Goal: Navigation & Orientation: Find specific page/section

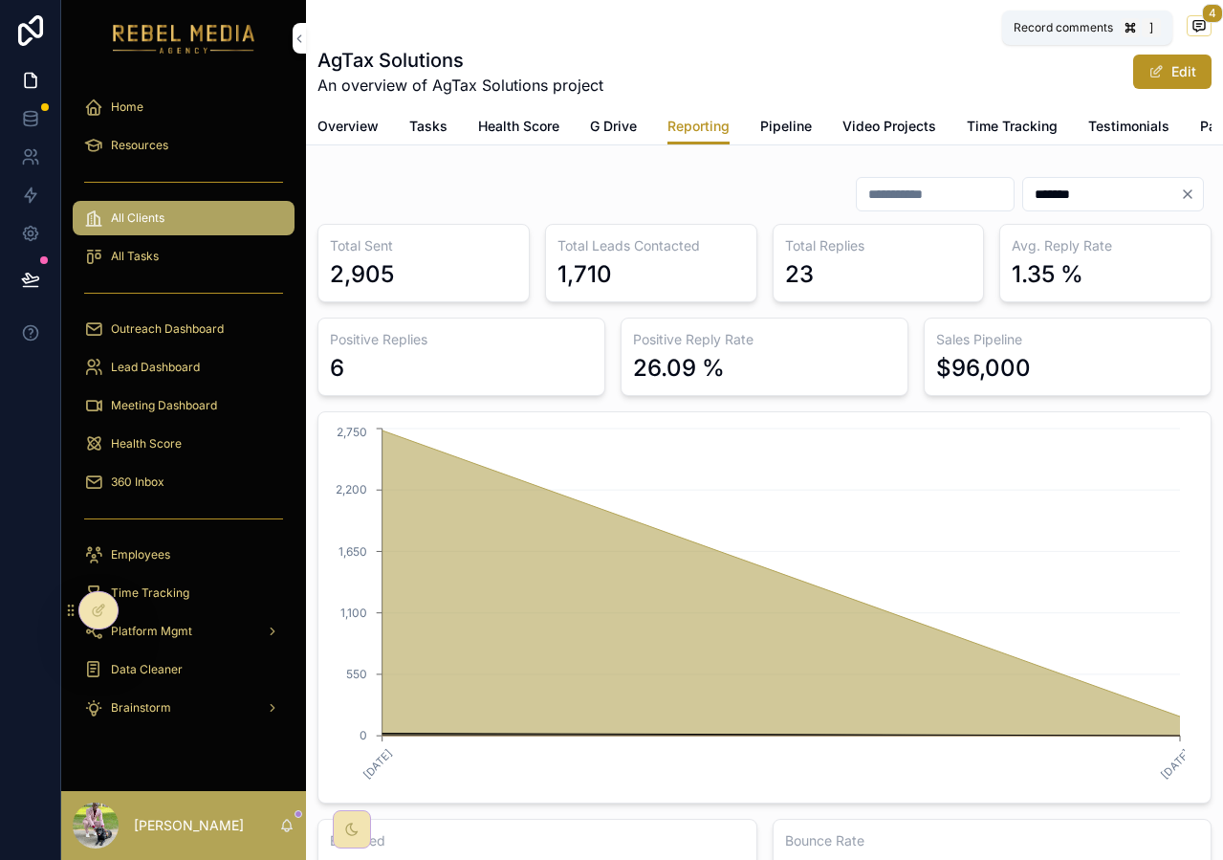
click at [1193, 21] on icon "scrollable content" at bounding box center [1198, 26] width 11 height 11
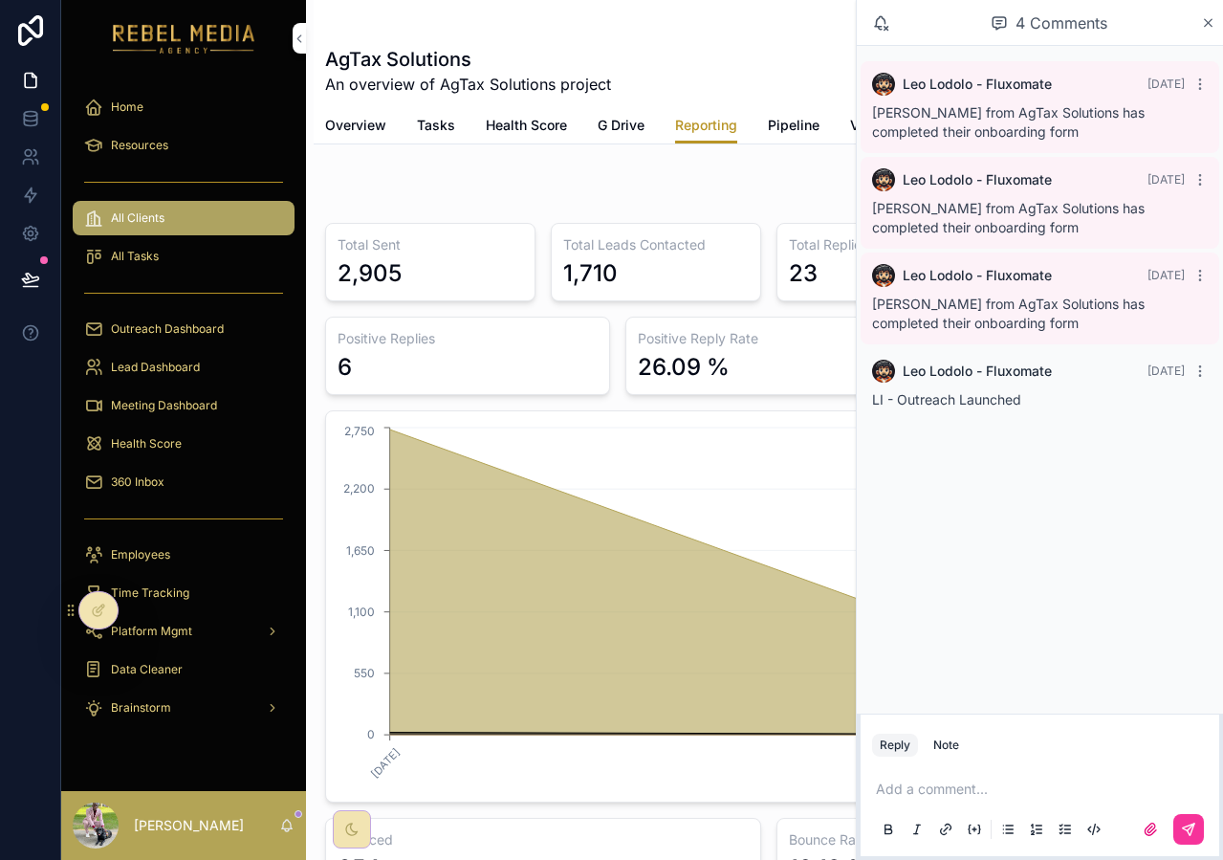
click at [1220, 11] on div "4 Comments" at bounding box center [1040, 23] width 366 height 46
click at [1207, 21] on icon "scrollable content" at bounding box center [1209, 23] width 8 height 8
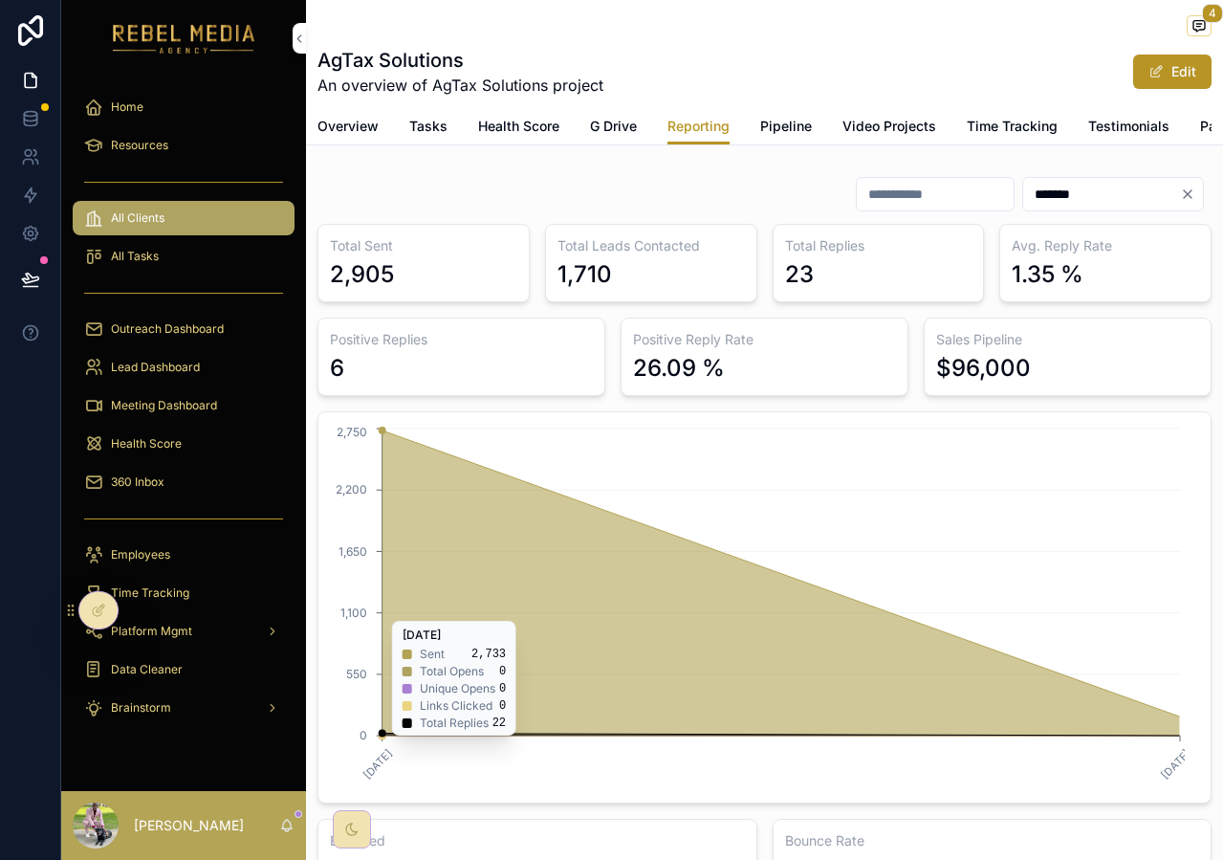
click at [204, 491] on div "360 Inbox" at bounding box center [183, 482] width 199 height 31
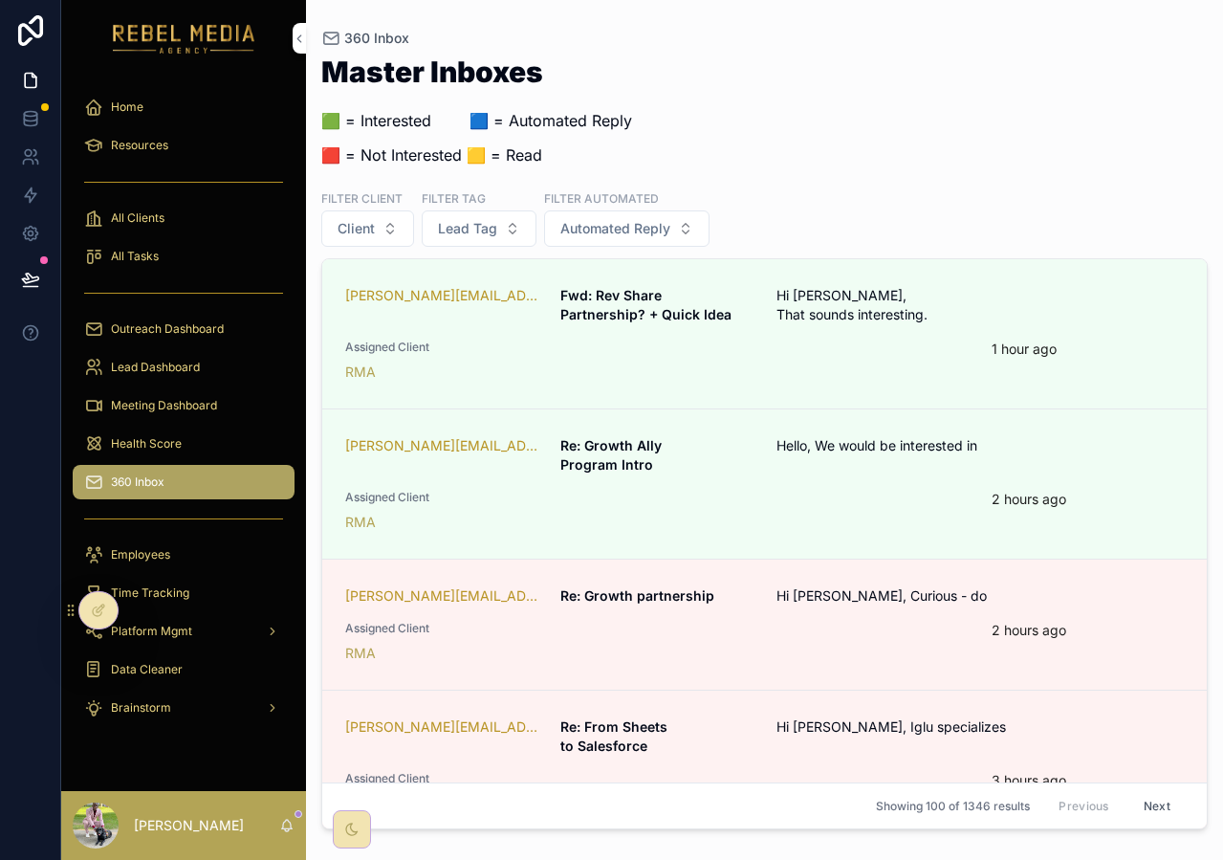
click at [175, 446] on span "Health Score" at bounding box center [146, 443] width 71 height 15
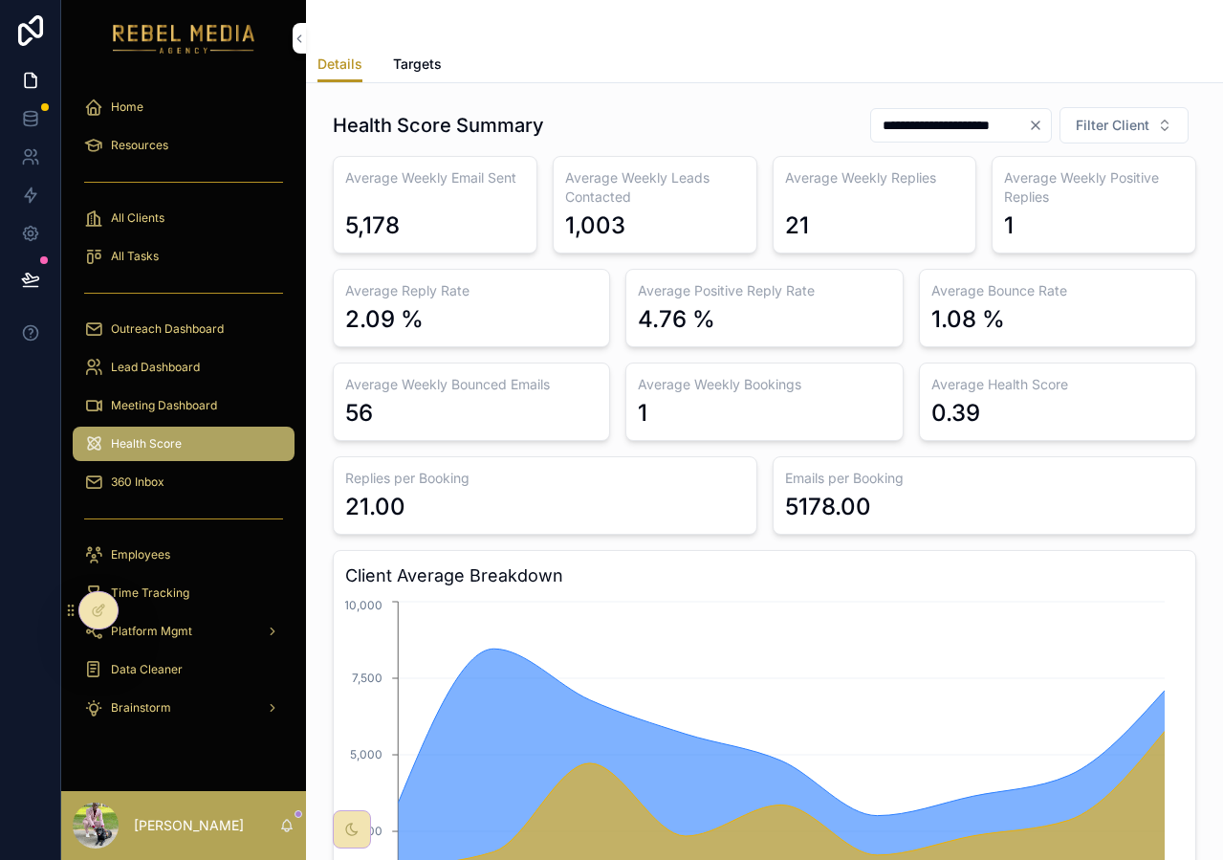
click at [194, 412] on span "Meeting Dashboard" at bounding box center [164, 405] width 106 height 15
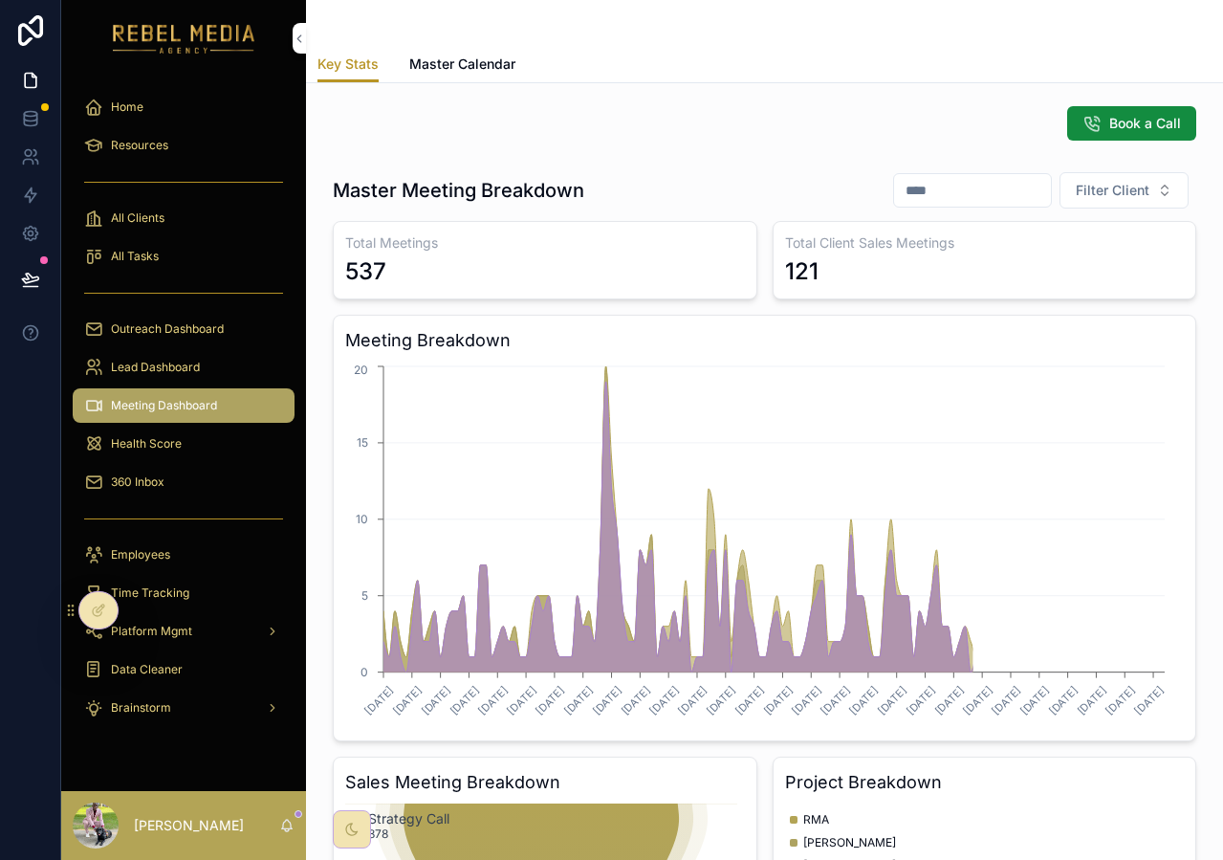
click at [180, 359] on div "Lead Dashboard" at bounding box center [183, 367] width 199 height 31
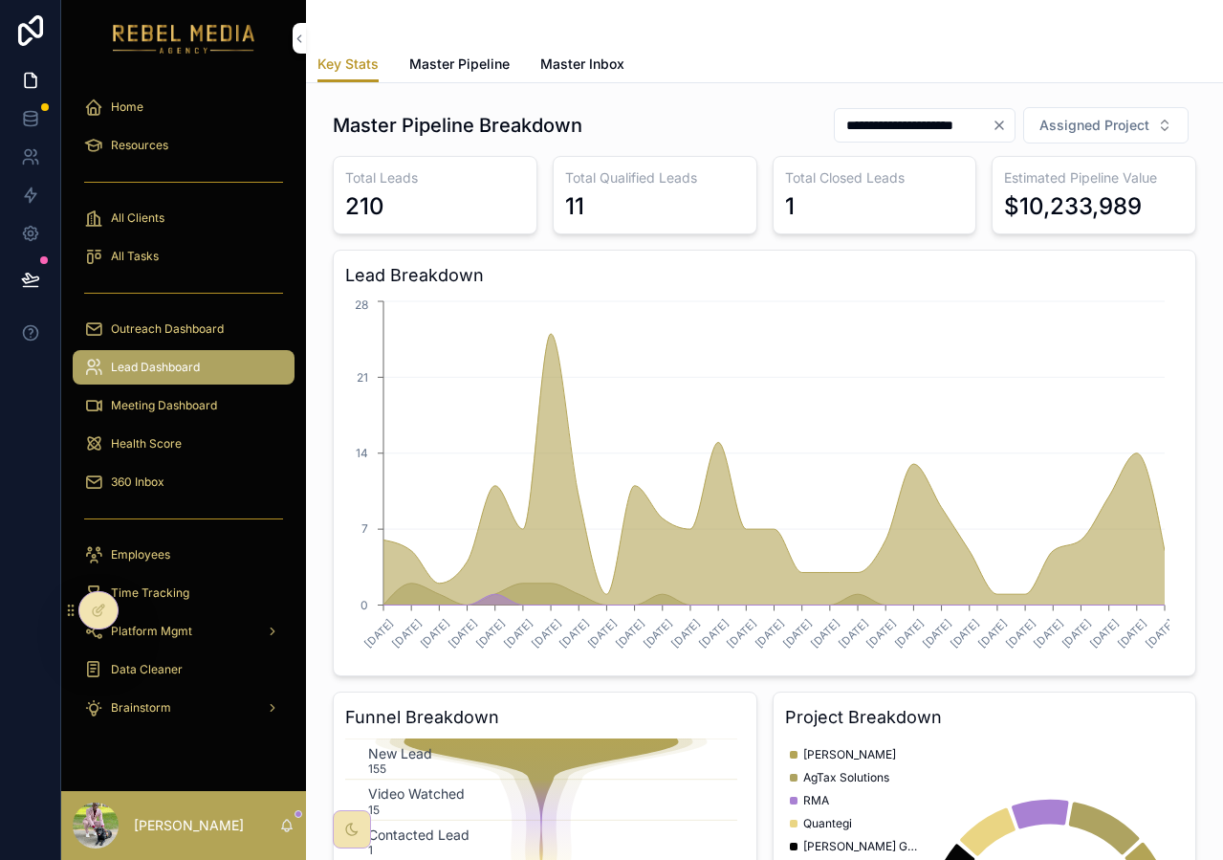
click at [992, 126] on icon "Clear" at bounding box center [999, 125] width 15 height 15
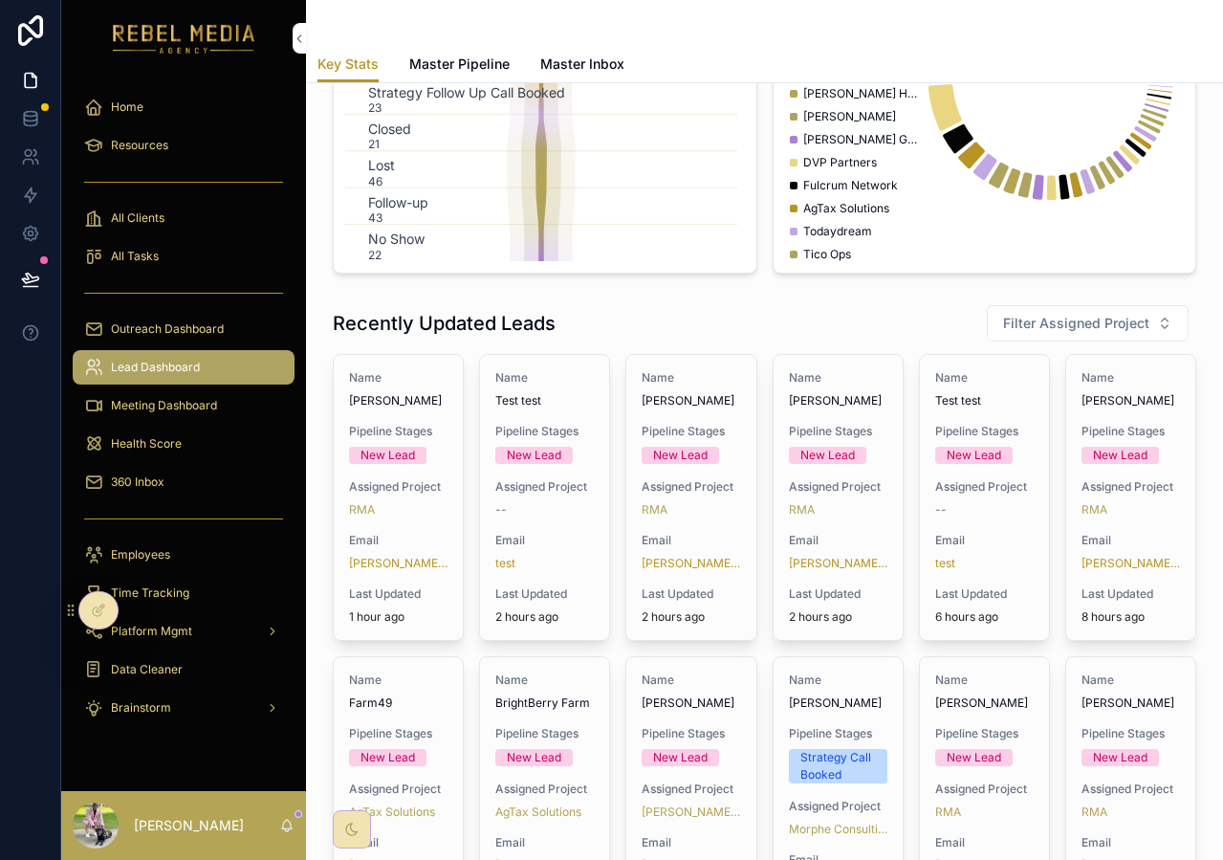
scroll to position [873, 0]
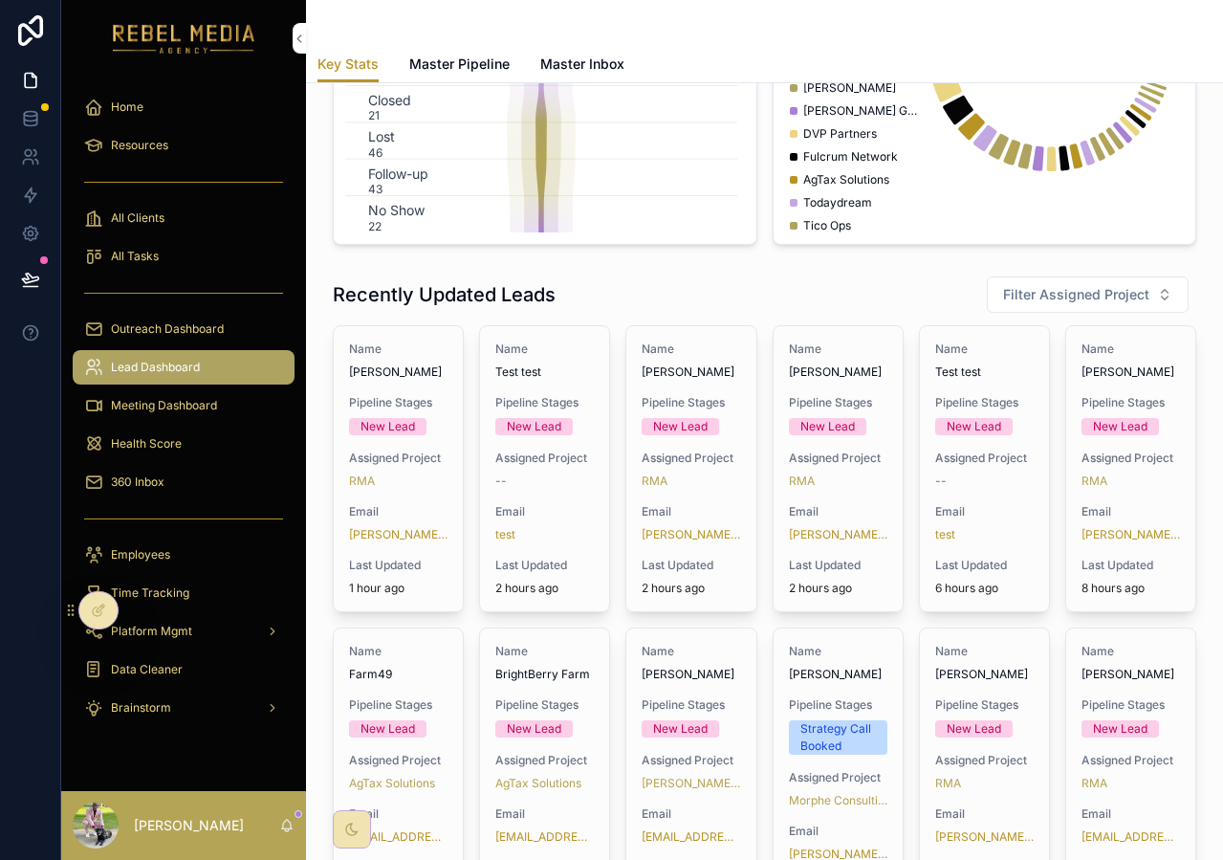
click at [222, 326] on span "Outreach Dashboard" at bounding box center [167, 328] width 113 height 15
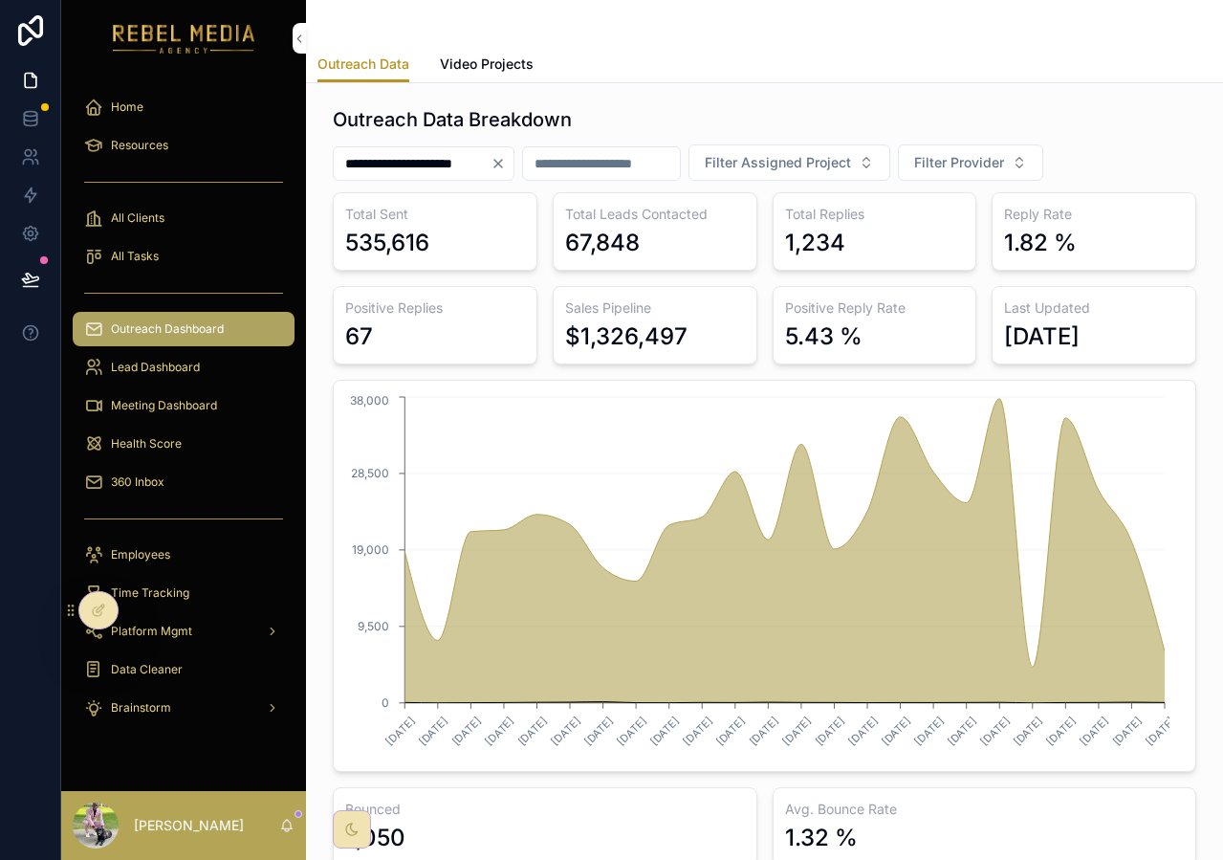
click at [506, 166] on icon "Clear" at bounding box center [498, 163] width 15 height 15
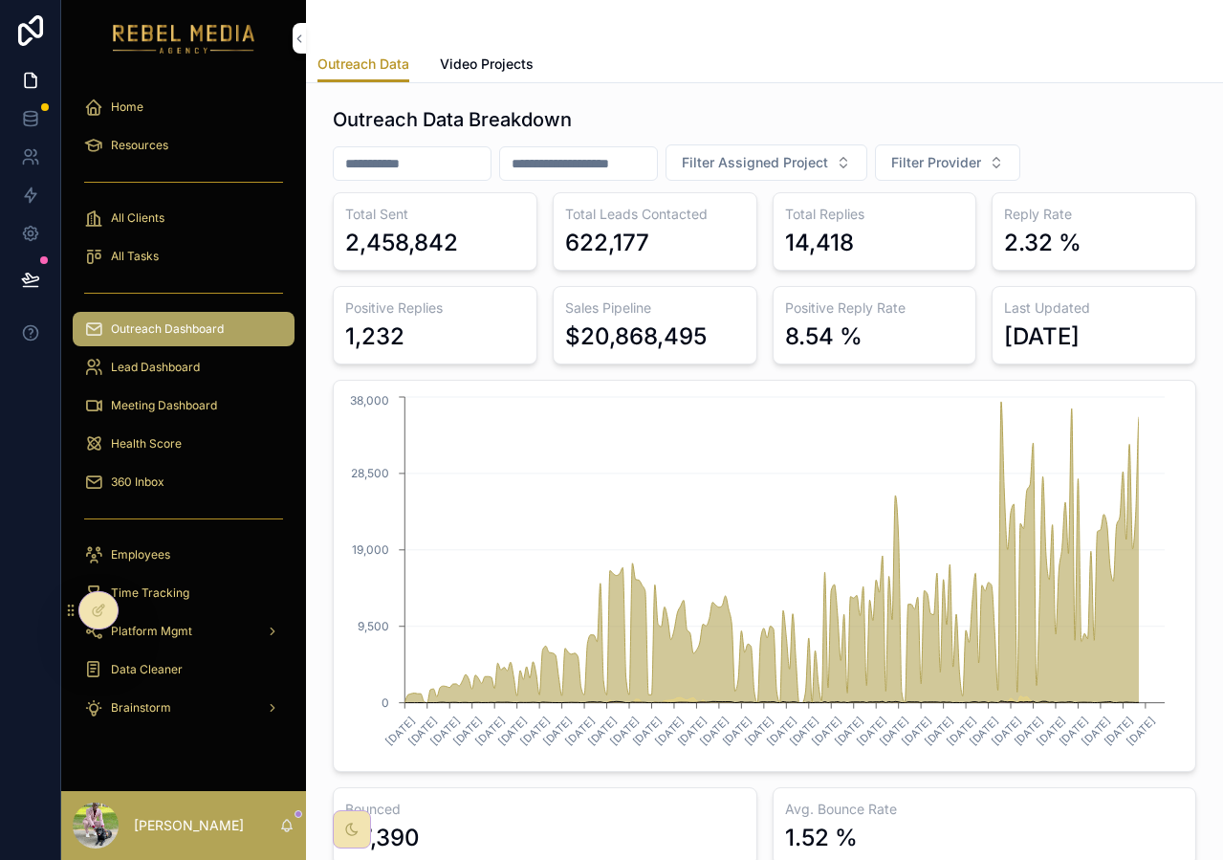
click at [643, 352] on div "Sales Pipeline $20,868,495" at bounding box center [655, 325] width 205 height 78
click at [643, 348] on div "$20,868,495" at bounding box center [636, 336] width 142 height 31
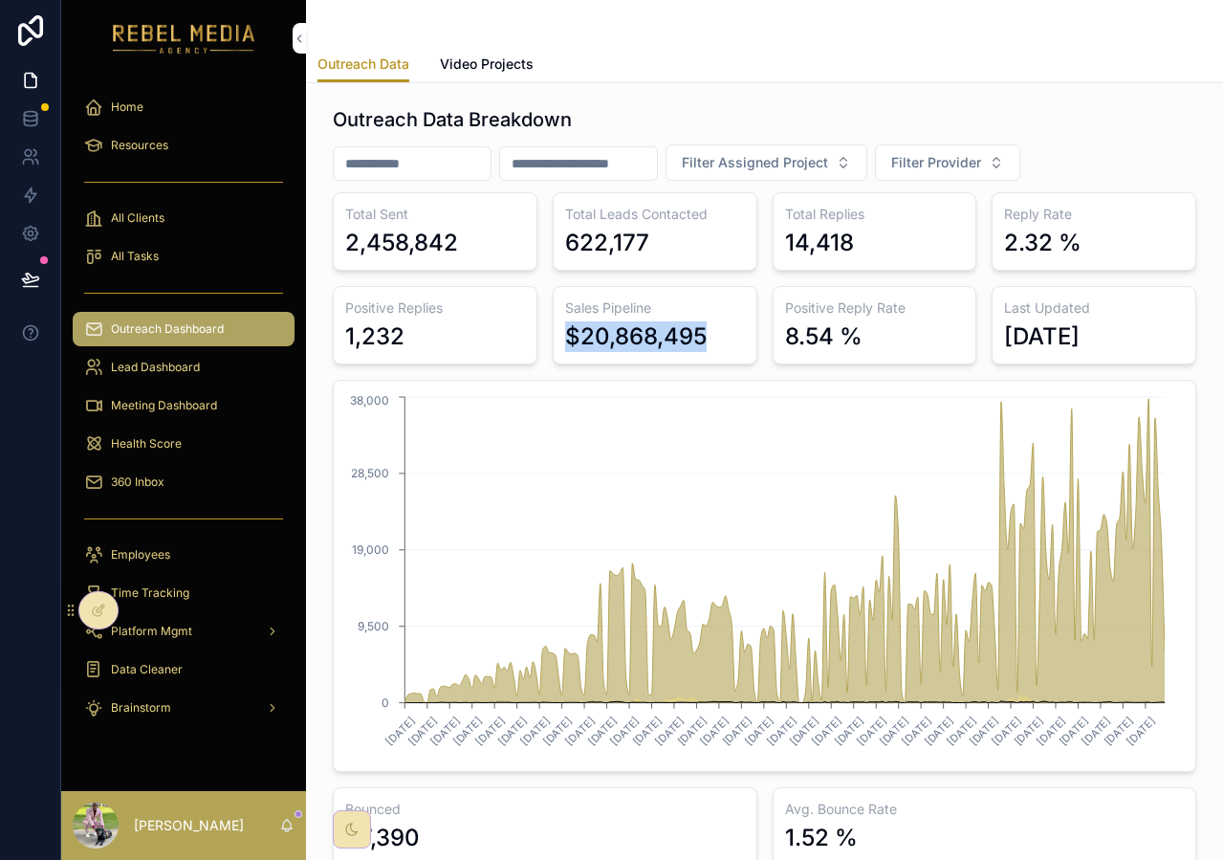
click at [643, 348] on div "$20,868,495" at bounding box center [636, 336] width 142 height 31
click at [556, 283] on div "Total Sent 2,458,842 Total Leads Contacted 622,177 Total Replies 14,418 Reply R…" at bounding box center [764, 528] width 863 height 673
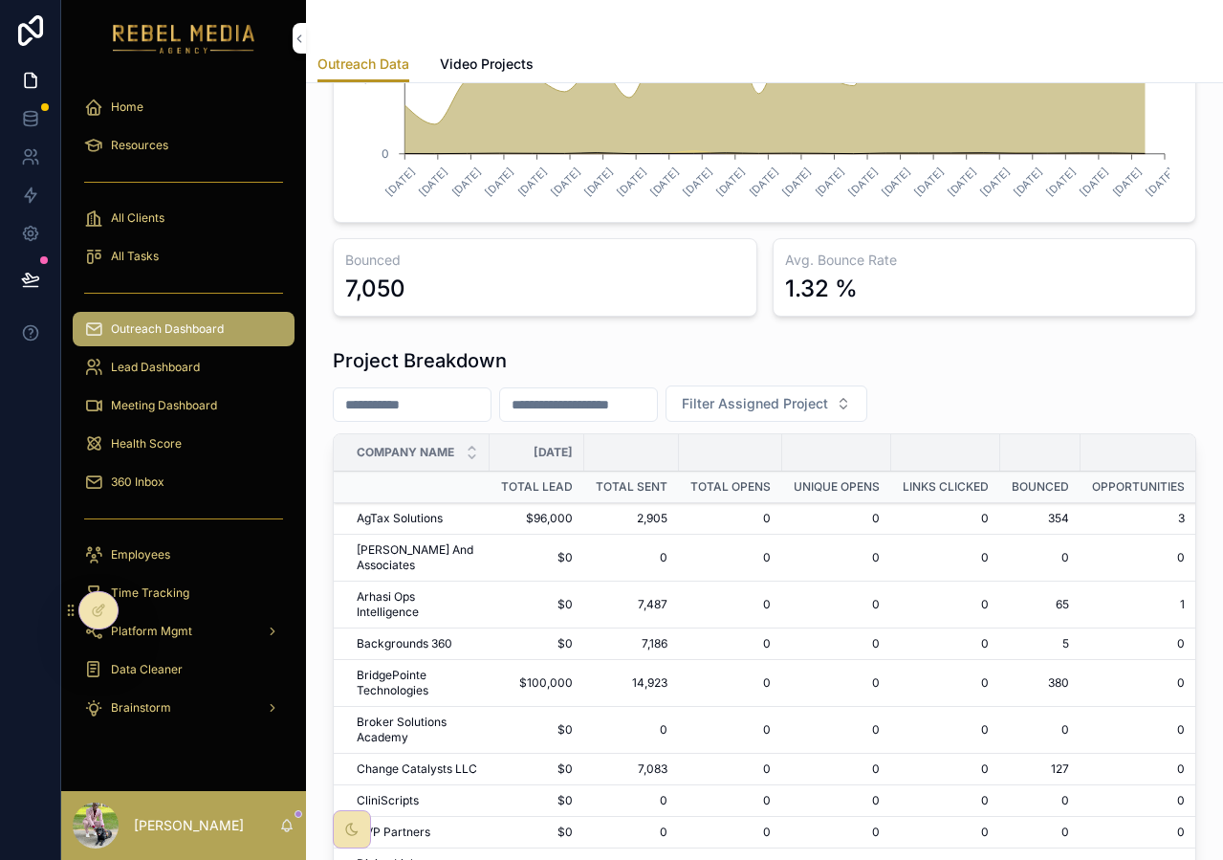
click at [646, 417] on div "scrollable content" at bounding box center [578, 404] width 159 height 34
click at [657, 404] on input "scrollable content" at bounding box center [578, 404] width 157 height 27
click at [757, 404] on span "Filter Assigned Project" at bounding box center [755, 403] width 146 height 19
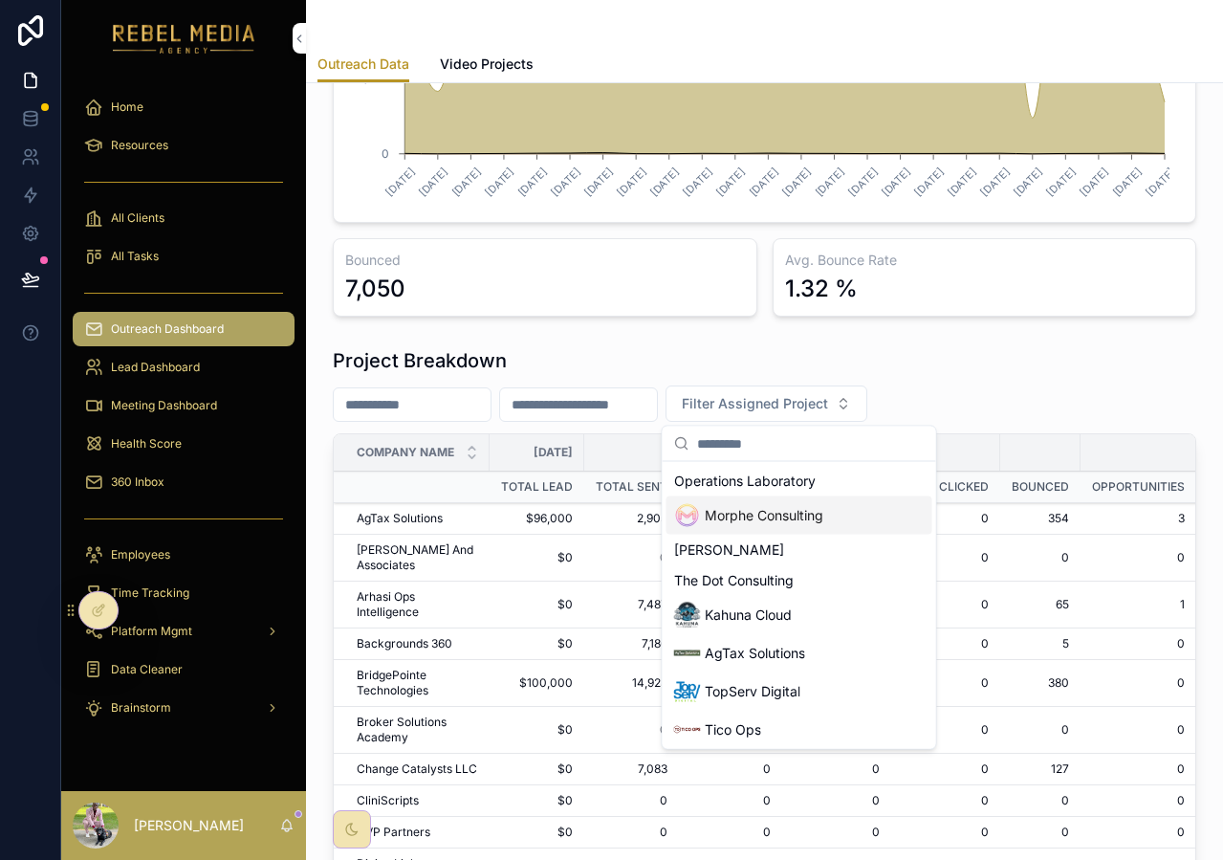
click at [1030, 429] on div "Project Breakdown Filter Assigned Project Company Name [DATE] [DATE] [DATE] [DA…" at bounding box center [764, 713] width 863 height 732
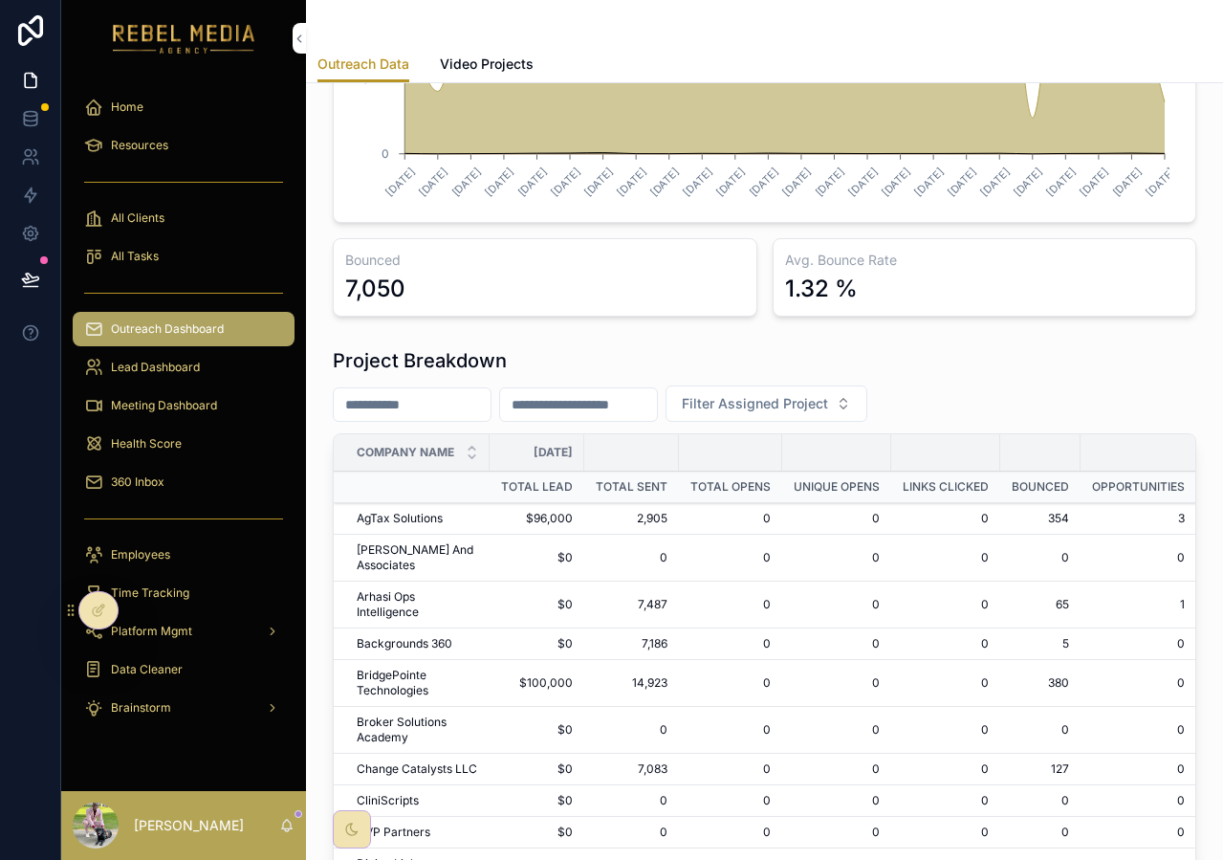
click at [214, 478] on div "360 Inbox" at bounding box center [183, 482] width 199 height 31
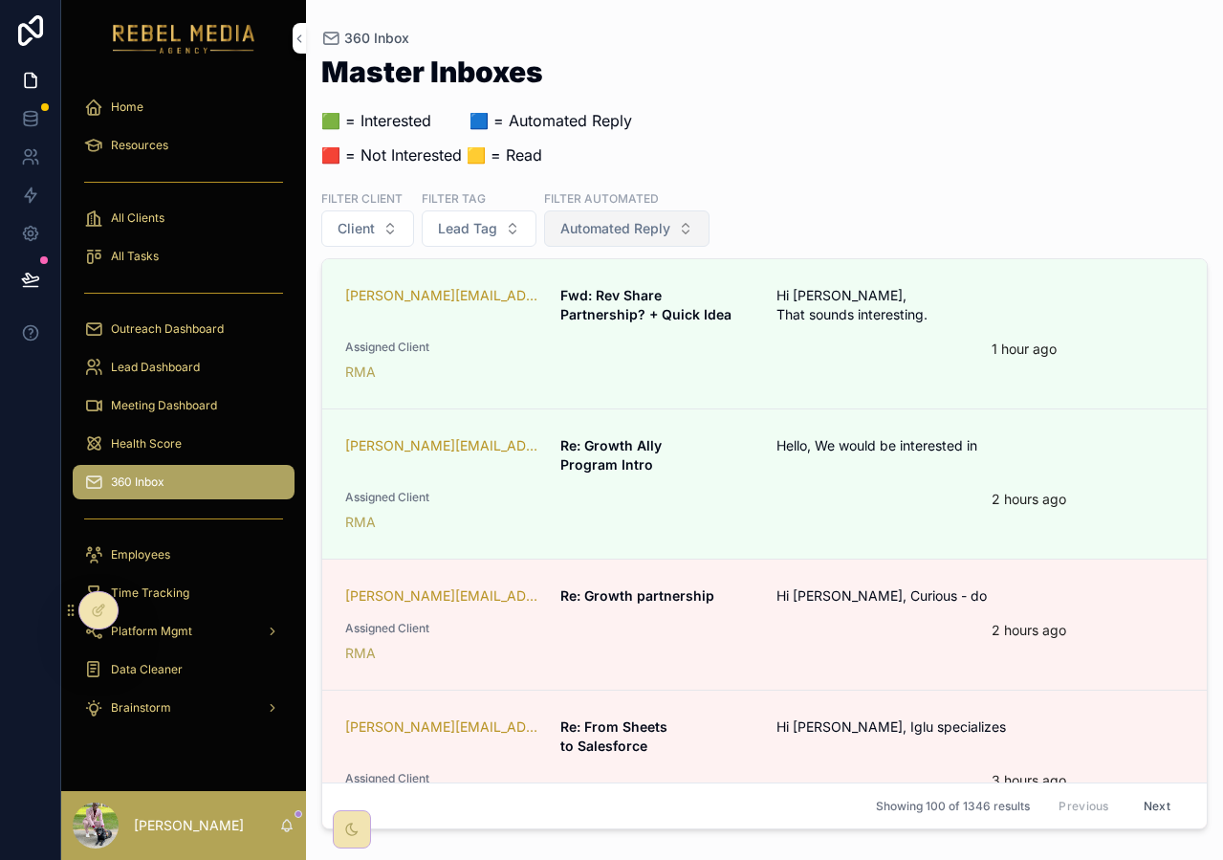
click at [648, 242] on button "Automated Reply" at bounding box center [626, 228] width 165 height 36
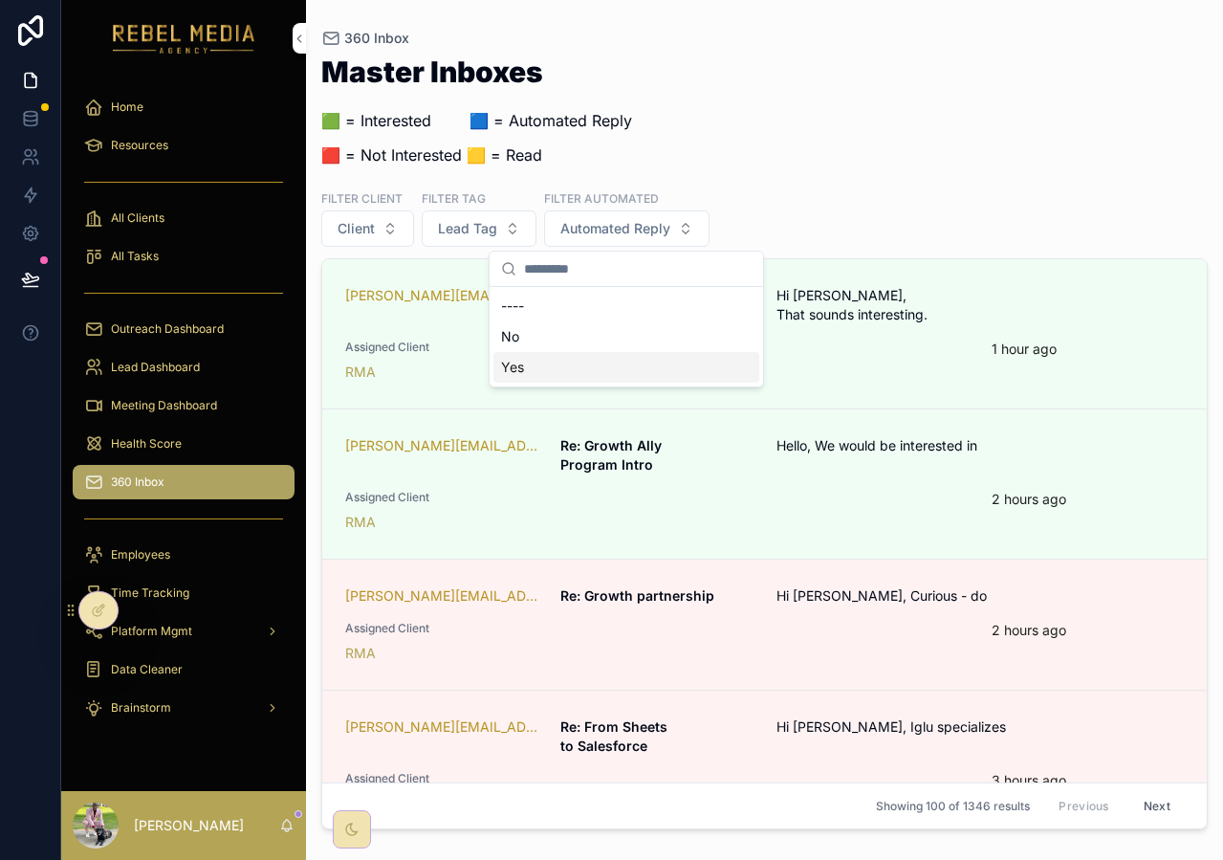
click at [609, 364] on div "Yes" at bounding box center [626, 367] width 266 height 31
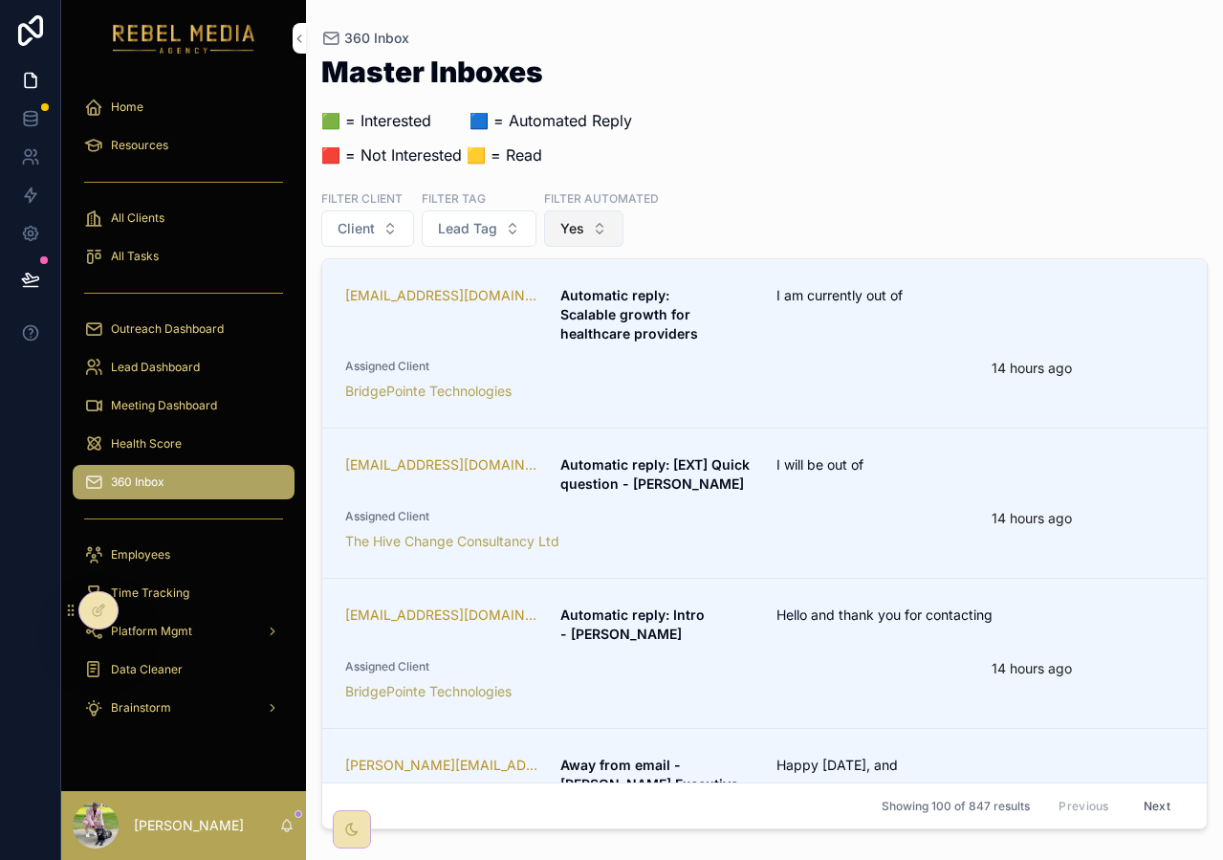
click at [596, 226] on button "Yes" at bounding box center [583, 228] width 79 height 36
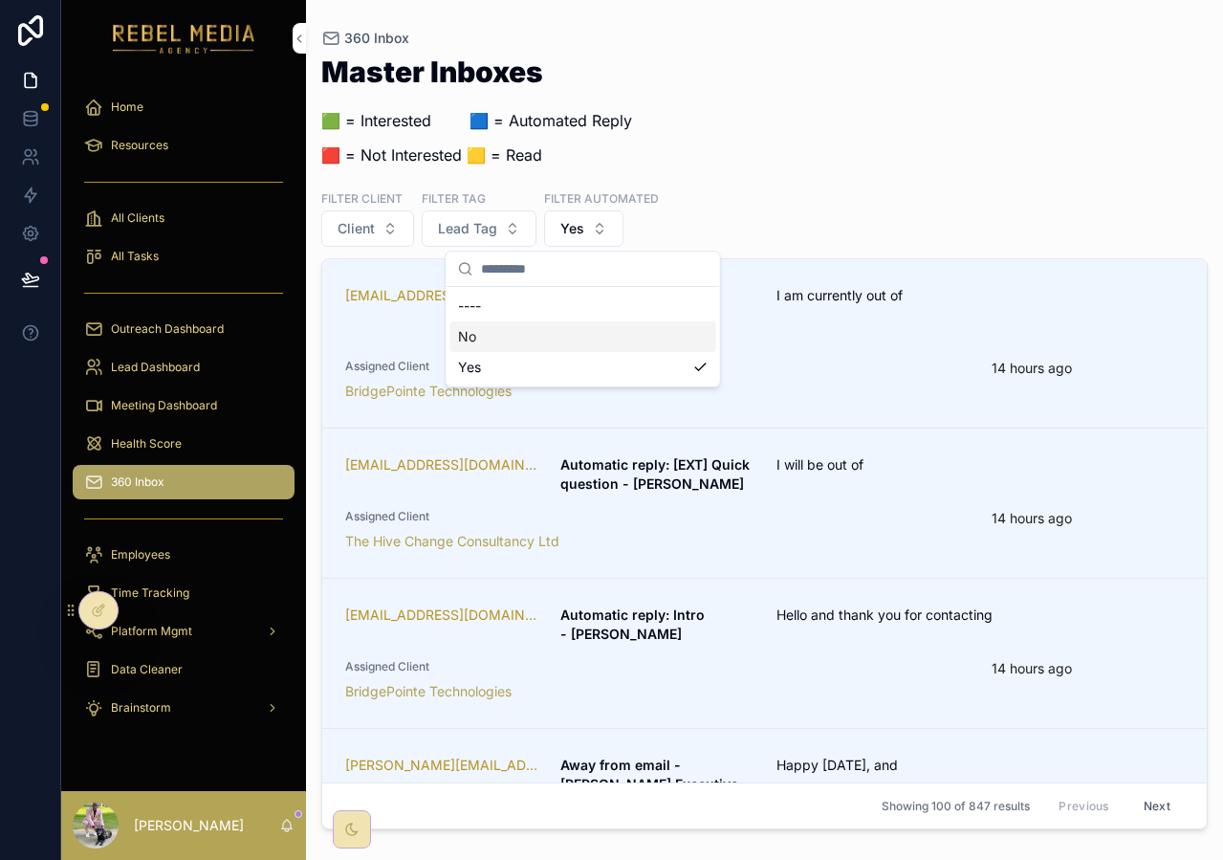
click at [579, 341] on div "No" at bounding box center [583, 336] width 266 height 31
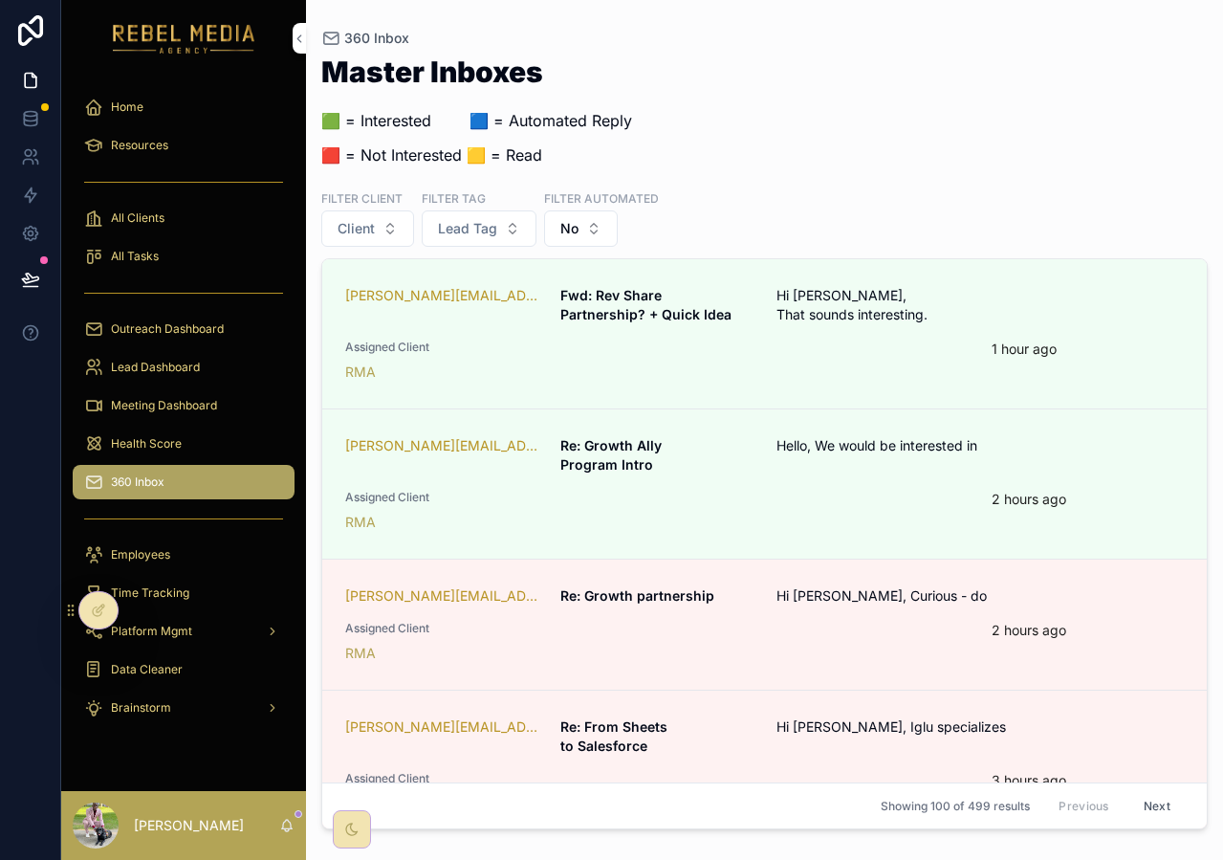
click at [613, 623] on span "Assigned Client" at bounding box center [656, 628] width 623 height 15
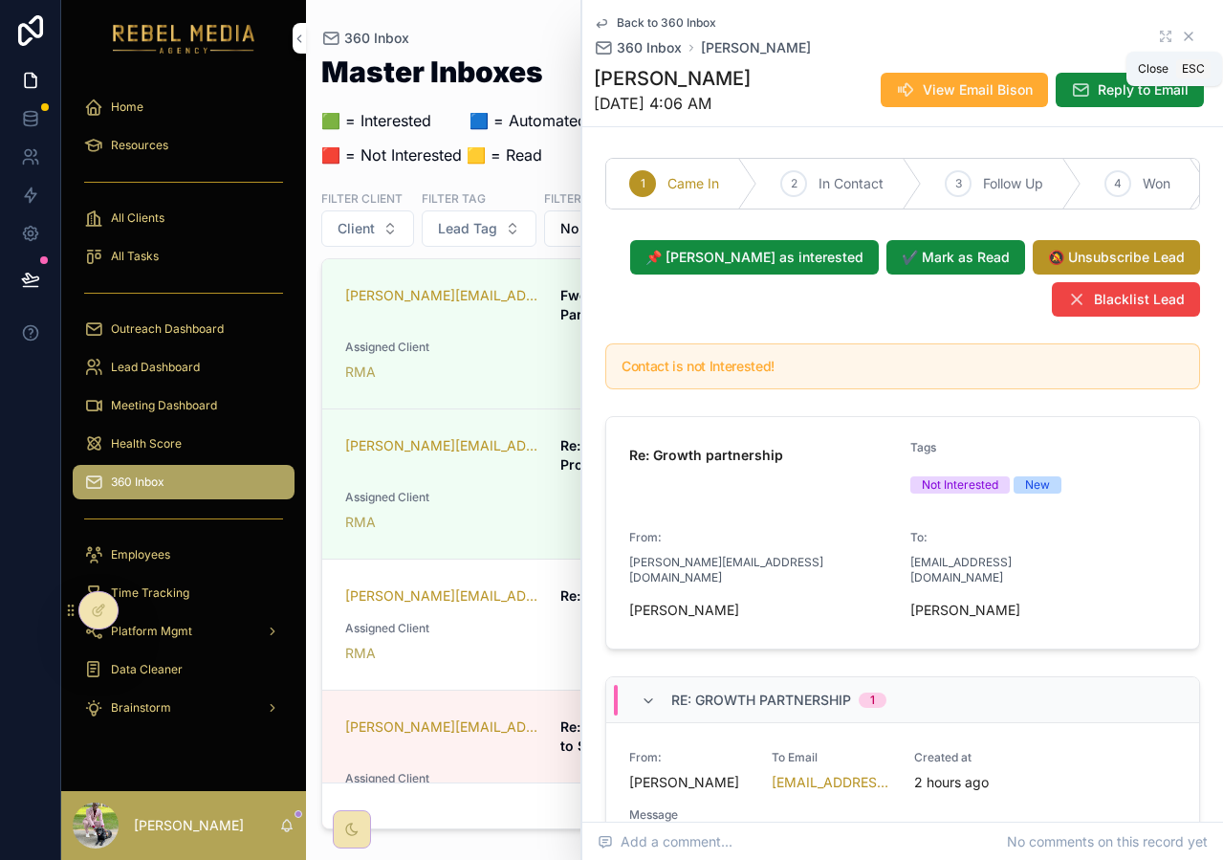
click at [1181, 32] on icon "scrollable content" at bounding box center [1188, 36] width 15 height 15
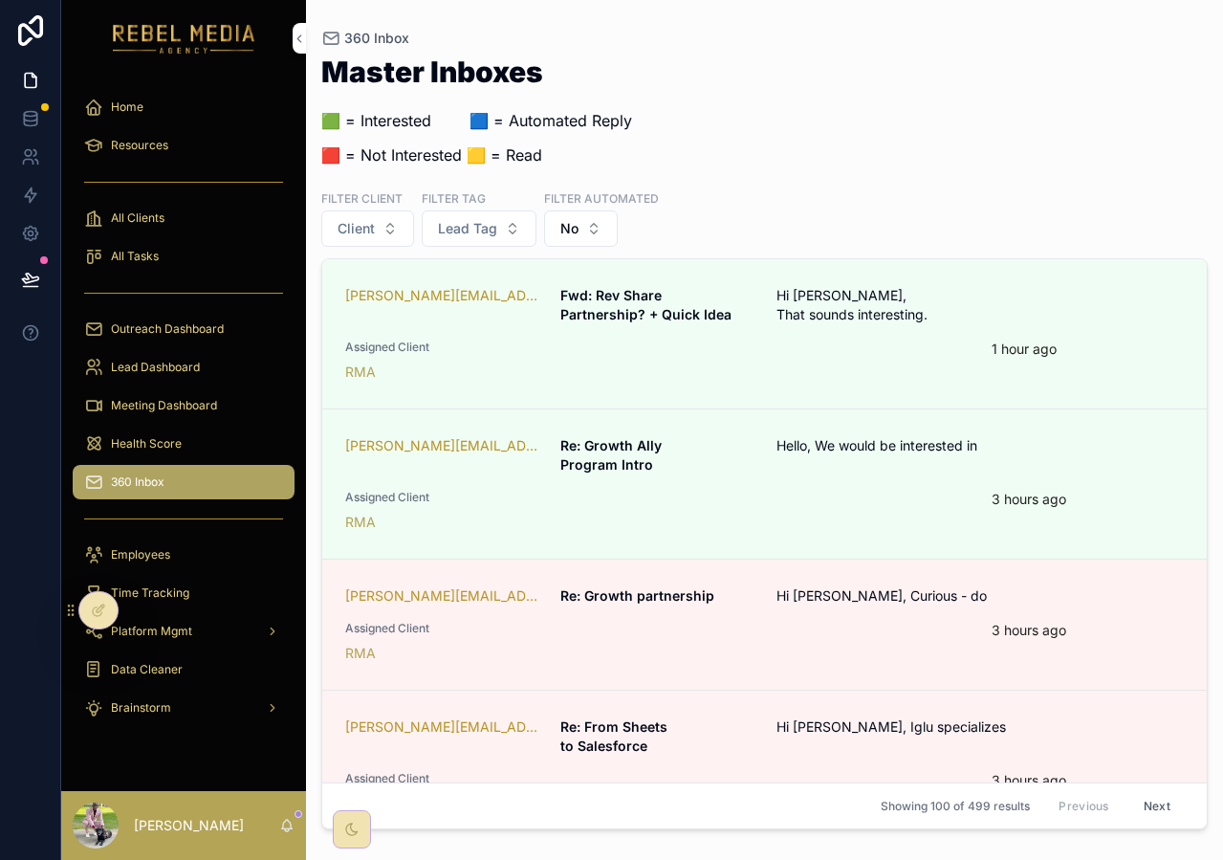
click at [160, 214] on span "All Clients" at bounding box center [138, 217] width 54 height 15
